Goal: Use online tool/utility: Utilize a website feature to perform a specific function

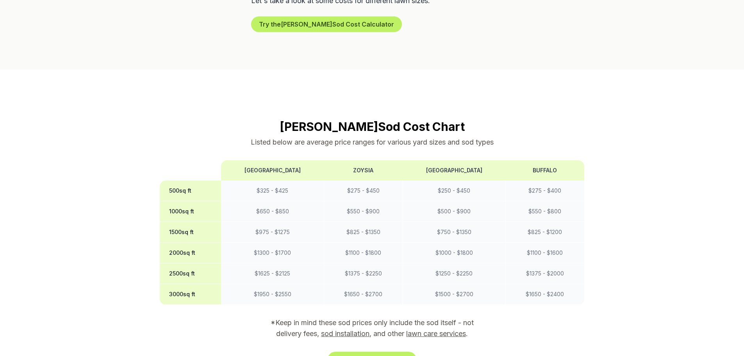
scroll to position [625, 0]
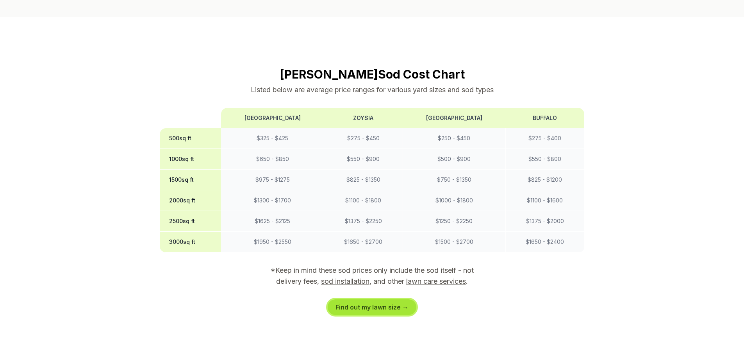
click at [399, 299] on link "Find out my lawn size →" at bounding box center [372, 307] width 89 height 16
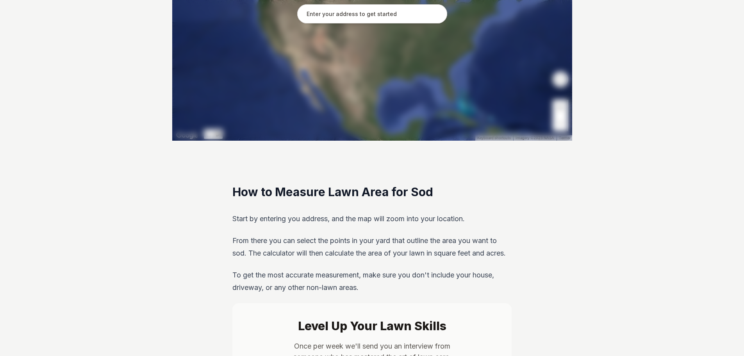
scroll to position [117, 0]
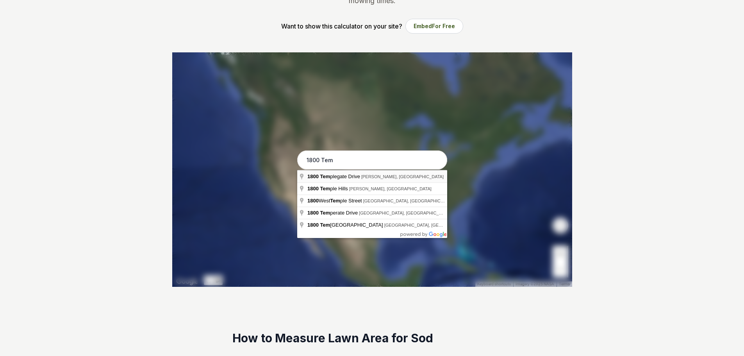
type input "[STREET_ADDRESS][PERSON_NAME]"
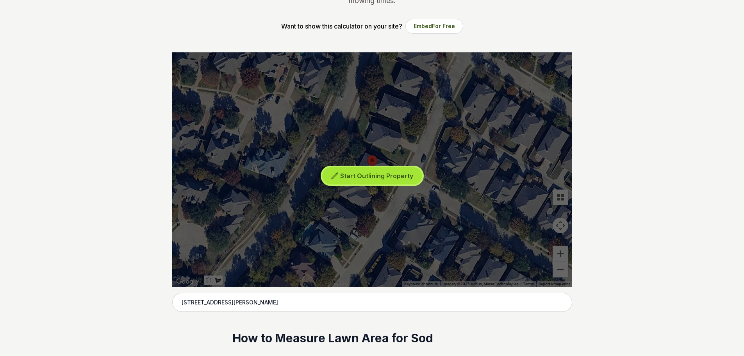
click at [364, 178] on span "Start Outlining Property" at bounding box center [376, 176] width 73 height 8
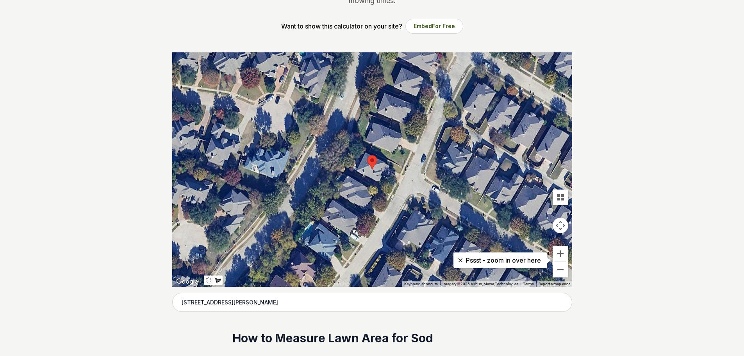
click at [366, 170] on div at bounding box center [372, 169] width 400 height 234
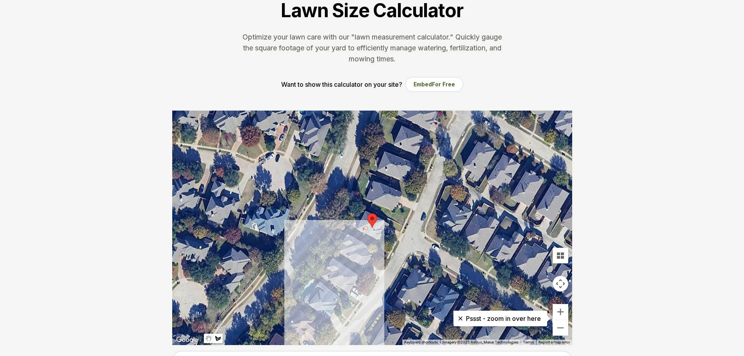
scroll to position [39, 0]
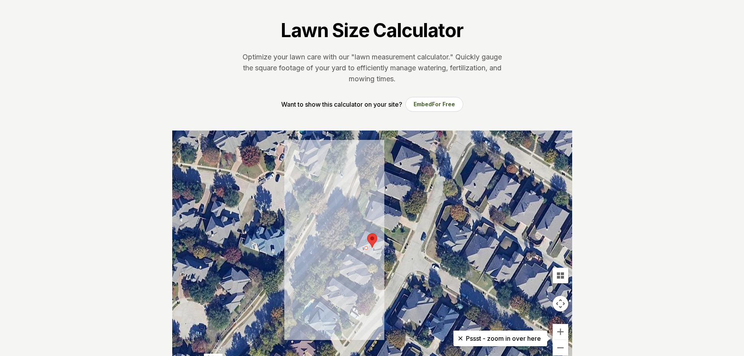
click at [367, 243] on div at bounding box center [372, 247] width 400 height 234
click at [355, 240] on div at bounding box center [372, 247] width 400 height 234
click at [361, 234] on div at bounding box center [372, 247] width 400 height 234
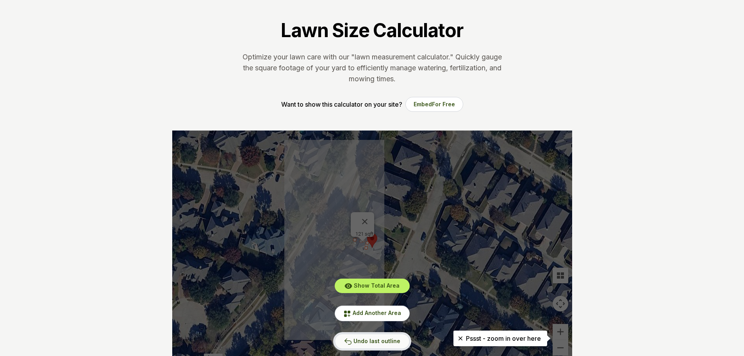
click at [379, 342] on span "Undo last outline" at bounding box center [376, 340] width 47 height 7
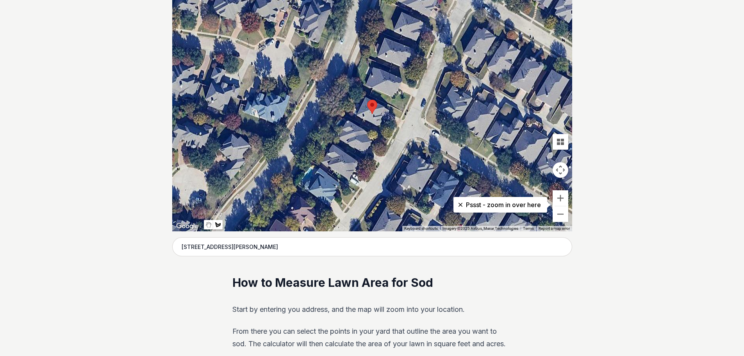
scroll to position [156, 0]
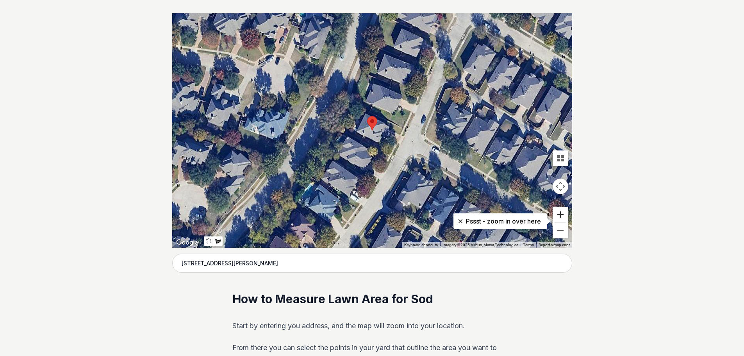
click at [559, 218] on button "Zoom in" at bounding box center [561, 215] width 16 height 16
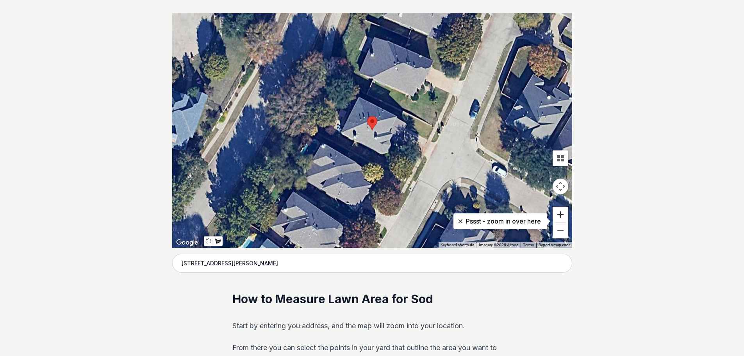
click at [559, 218] on button "Zoom in" at bounding box center [561, 215] width 16 height 16
